Goal: Task Accomplishment & Management: Use online tool/utility

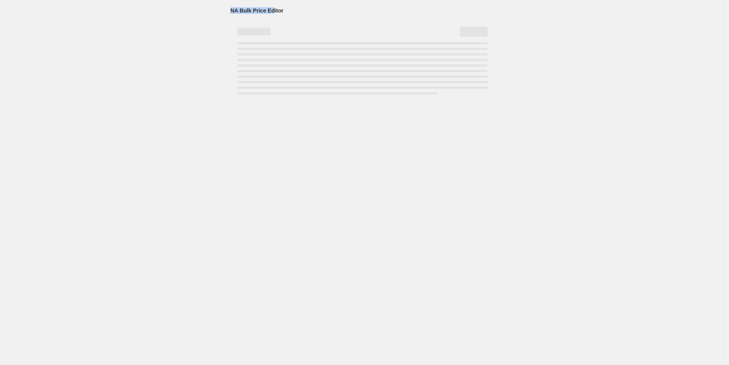
drag, startPoint x: 230, startPoint y: 9, endPoint x: 272, endPoint y: 12, distance: 42.0
click at [272, 12] on span "NA Bulk Price Editor" at bounding box center [256, 10] width 53 height 6
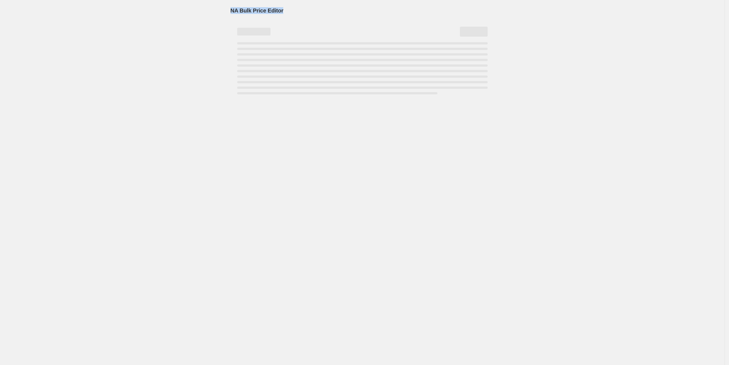
click at [277, 10] on span "NA Bulk Price Editor" at bounding box center [256, 10] width 53 height 6
click at [275, 10] on span "NA Bulk Price Editor" at bounding box center [256, 10] width 53 height 6
click at [274, 10] on span "NA Bulk Price Editor" at bounding box center [256, 10] width 53 height 6
click at [269, 10] on span "NA Bulk Price Editor" at bounding box center [256, 10] width 53 height 6
click at [269, 9] on span "NA Bulk Price Editor" at bounding box center [256, 10] width 53 height 6
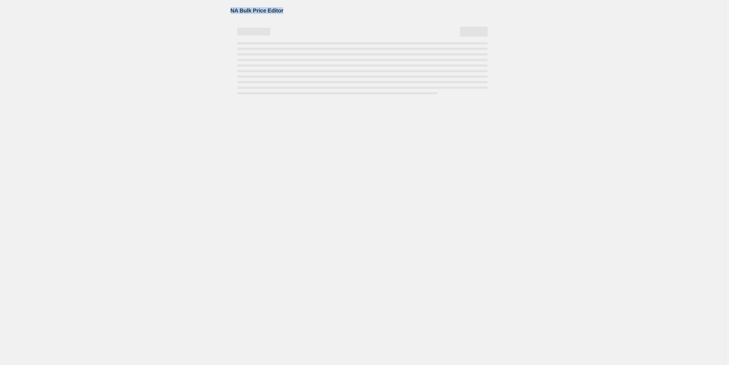
click at [268, 10] on span "NA Bulk Price Editor" at bounding box center [256, 10] width 53 height 6
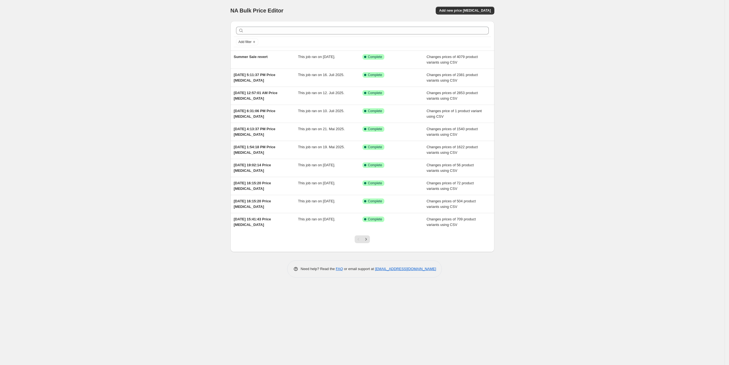
click at [182, 78] on div "NA Bulk Price Editor. This page is ready NA Bulk Price Editor Add new price cha…" at bounding box center [362, 182] width 724 height 365
click at [474, 7] on button "Add new price change job" at bounding box center [465, 11] width 58 height 8
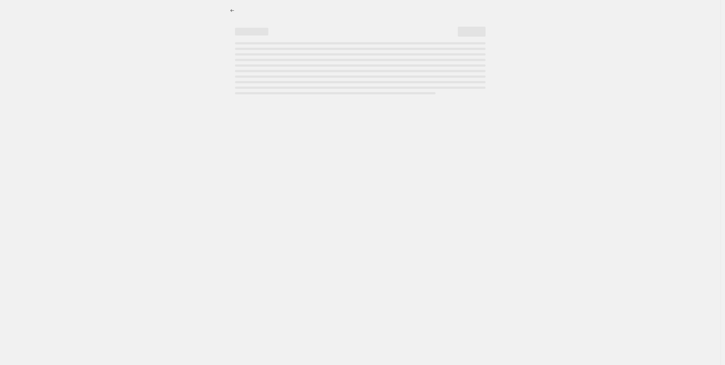
select select "percentage"
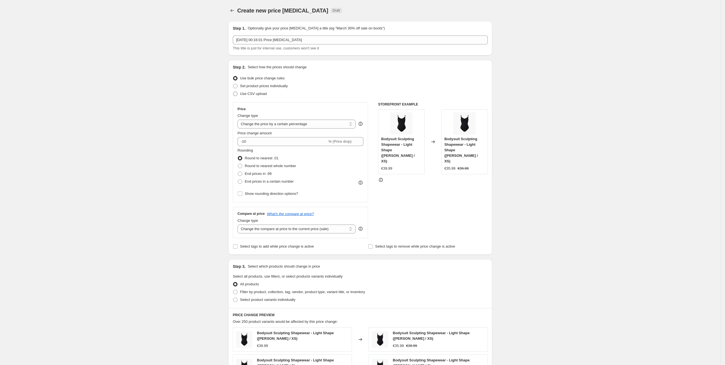
click at [253, 94] on span "Use CSV upload" at bounding box center [253, 94] width 27 height 4
click at [233, 92] on input "Use CSV upload" at bounding box center [233, 92] width 0 height 0
radio input "true"
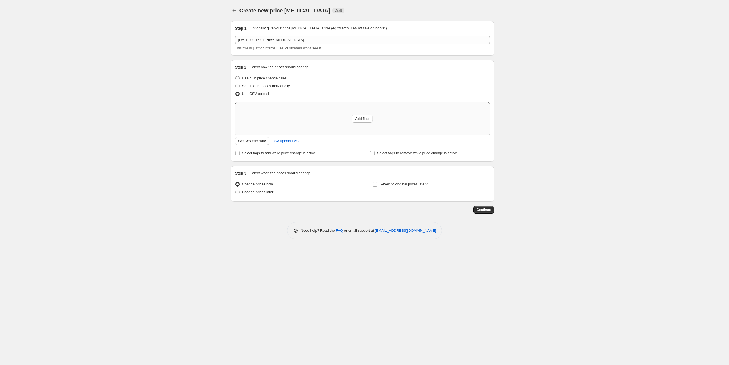
click at [284, 122] on div "Add files" at bounding box center [362, 118] width 254 height 33
type input "C:\fakepath\_Sale Pricing Details - Sheet7.csv"
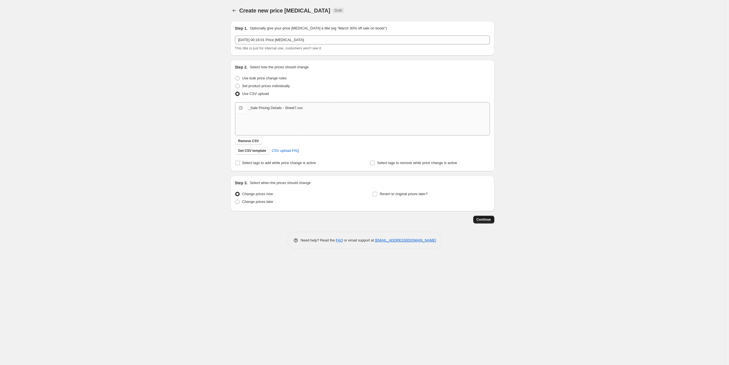
click at [481, 221] on span "Continue" at bounding box center [483, 219] width 14 height 4
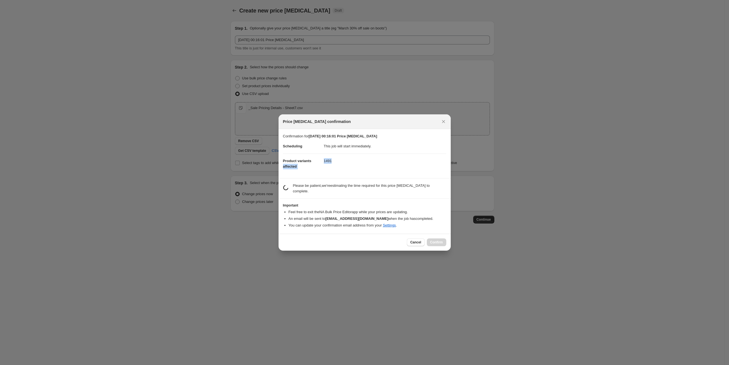
drag, startPoint x: 340, startPoint y: 168, endPoint x: 322, endPoint y: 162, distance: 18.5
click at [322, 162] on dl "Scheduling This job will start immediately. Product variants affected 1491" at bounding box center [364, 156] width 163 height 35
click at [322, 162] on dt "Product variants affected" at bounding box center [303, 164] width 41 height 20
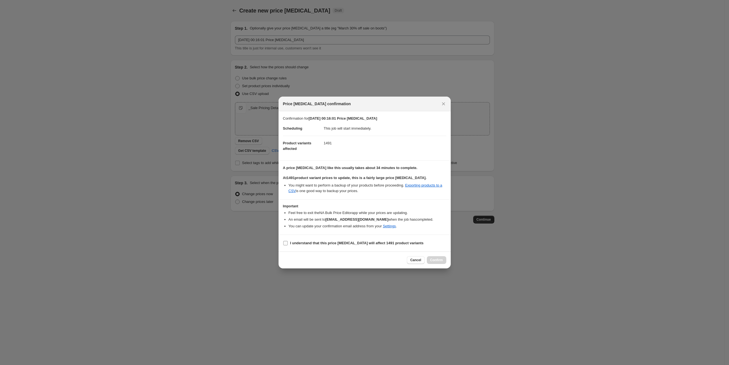
click at [315, 243] on b "I understand that this price change job will affect 1491 product variants" at bounding box center [357, 243] width 134 height 4
click at [288, 243] on input "I understand that this price change job will affect 1491 product variants" at bounding box center [285, 243] width 4 height 4
checkbox input "true"
click at [432, 257] on button "Confirm" at bounding box center [436, 260] width 19 height 8
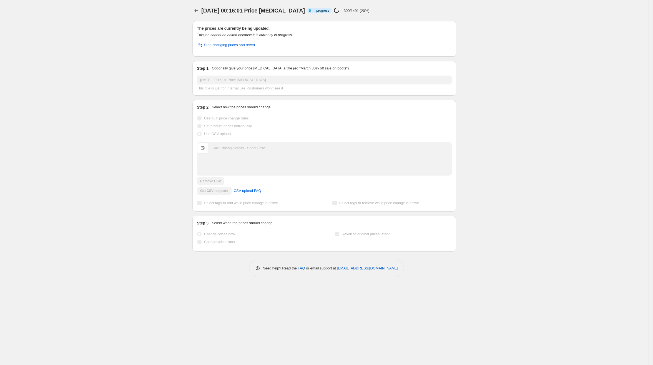
click at [352, 9] on p "300/1491 (20%)" at bounding box center [357, 11] width 26 height 4
click at [367, 8] on div "9. Sept. 2025, 00:16:01 Price change job Info Partially complete In progress Pr…" at bounding box center [305, 11] width 209 height 8
click at [348, 12] on p "300/1491 (20%)" at bounding box center [357, 11] width 26 height 4
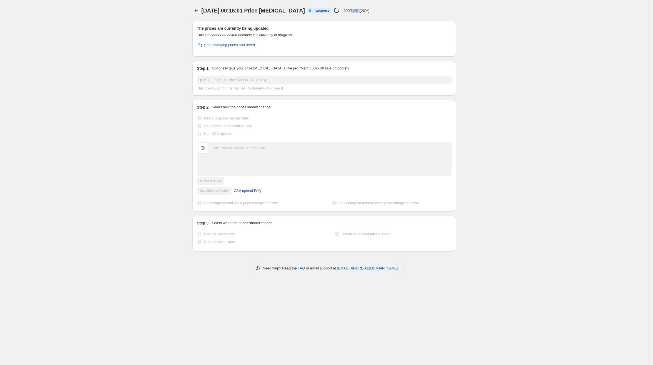
click at [348, 12] on p "300/1491 (20%)" at bounding box center [357, 11] width 26 height 4
click at [174, 2] on div "9. Sept. 2025, 00:16:01 Price change job. This page is ready 9. Sept. 2025, 00:…" at bounding box center [324, 182] width 649 height 365
click at [368, 13] on div "9. Sept. 2025, 00:16:01 Price change job Info Partially complete In progress Pr…" at bounding box center [305, 11] width 209 height 8
click at [367, 13] on div "9. Sept. 2025, 00:16:01 Price change job Info Partially complete In progress Pr…" at bounding box center [305, 11] width 209 height 8
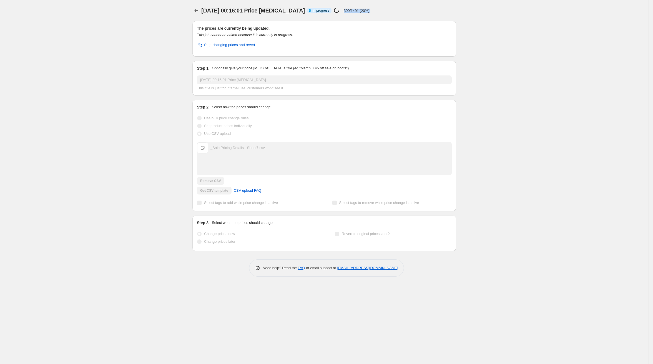
click at [366, 12] on div "9. Sept. 2025, 00:16:01 Price change job Info Partially complete In progress Pr…" at bounding box center [305, 11] width 209 height 8
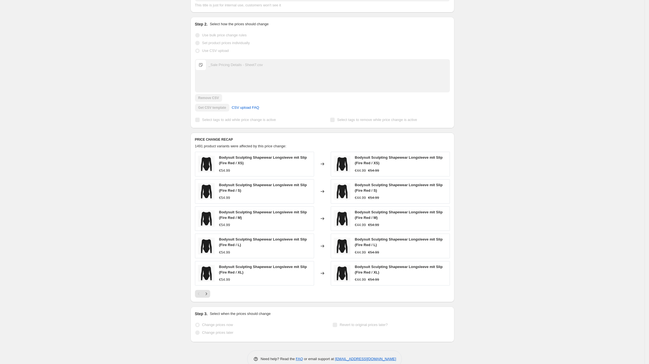
scroll to position [109, 0]
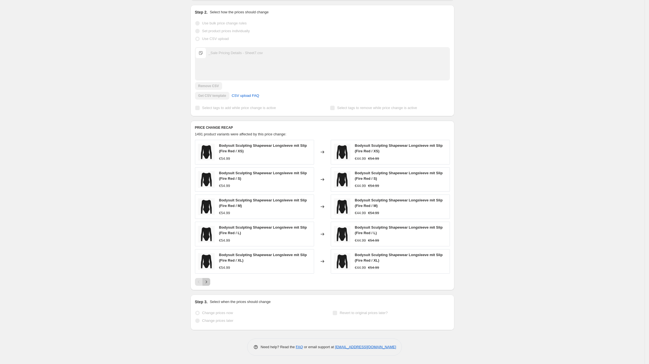
click at [209, 282] on icon "Next" at bounding box center [207, 282] width 6 height 6
click at [207, 283] on icon "Next" at bounding box center [207, 282] width 6 height 6
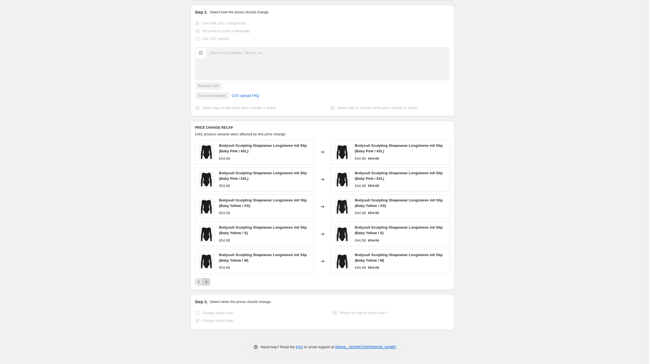
click at [207, 283] on icon "Next" at bounding box center [207, 282] width 6 height 6
click at [207, 285] on icon "Next" at bounding box center [207, 282] width 6 height 6
click at [207, 285] on button "Next" at bounding box center [206, 282] width 8 height 8
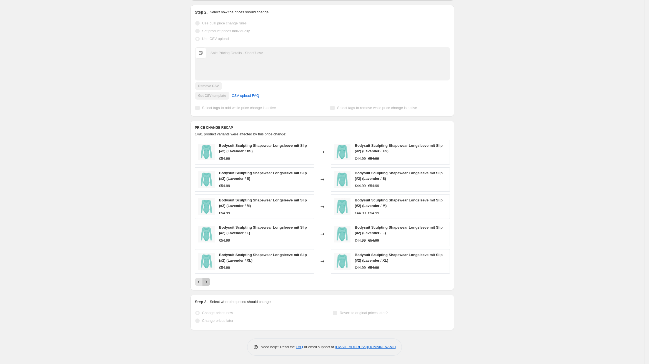
click at [207, 285] on button "Next" at bounding box center [206, 282] width 8 height 8
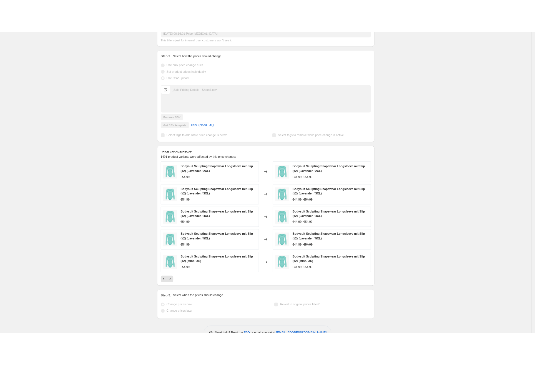
scroll to position [0, 0]
